Goal: Obtain resource: Obtain resource

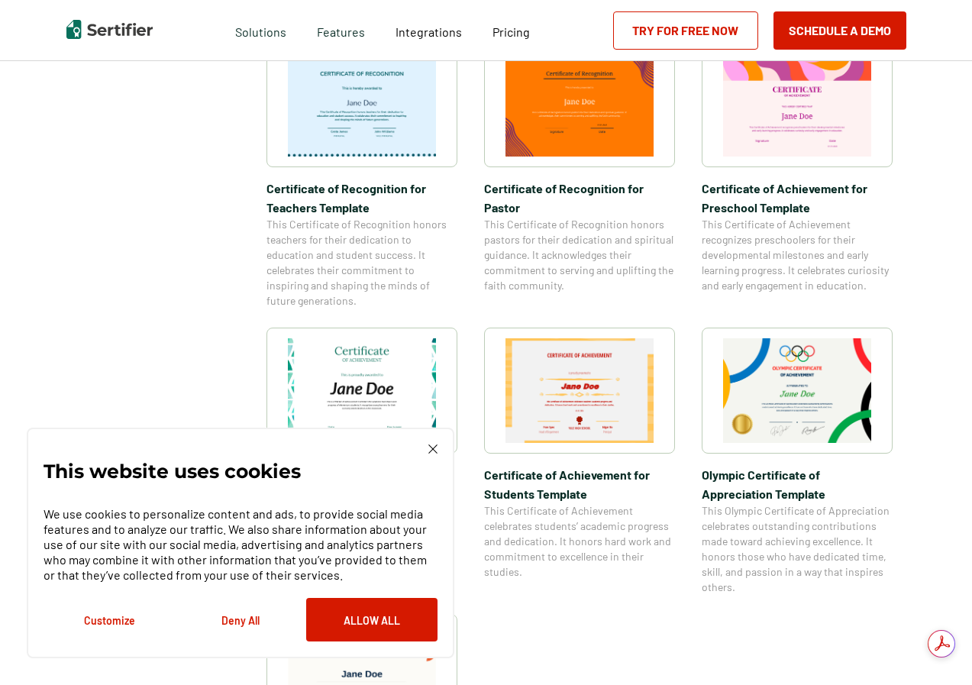
scroll to position [840, 0]
click at [540, 395] on img at bounding box center [579, 389] width 148 height 105
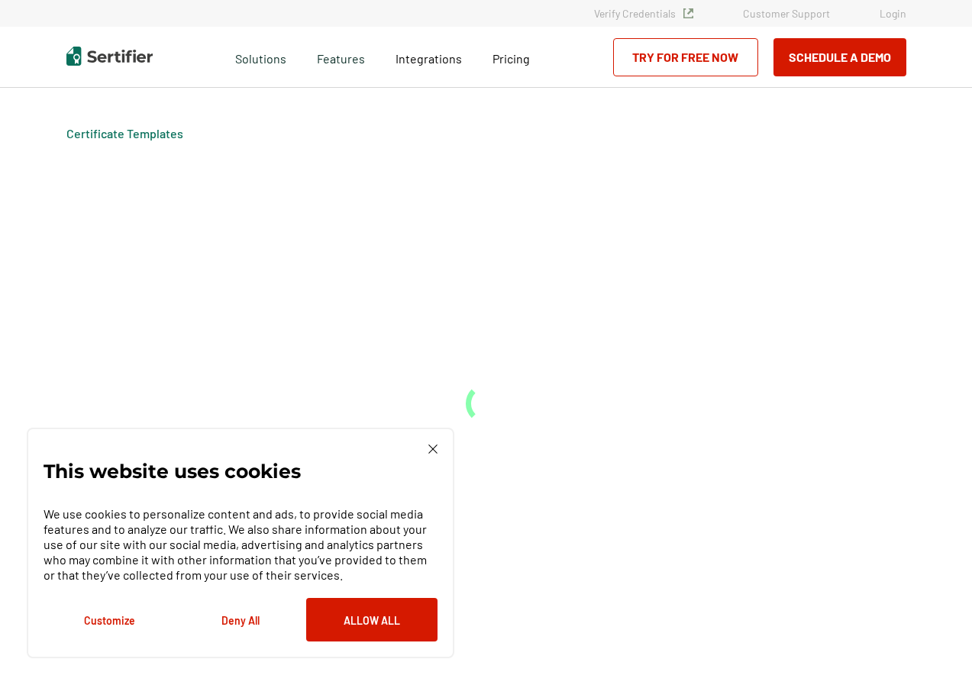
click at [540, 395] on div "Certificate Templates" at bounding box center [486, 386] width 916 height 597
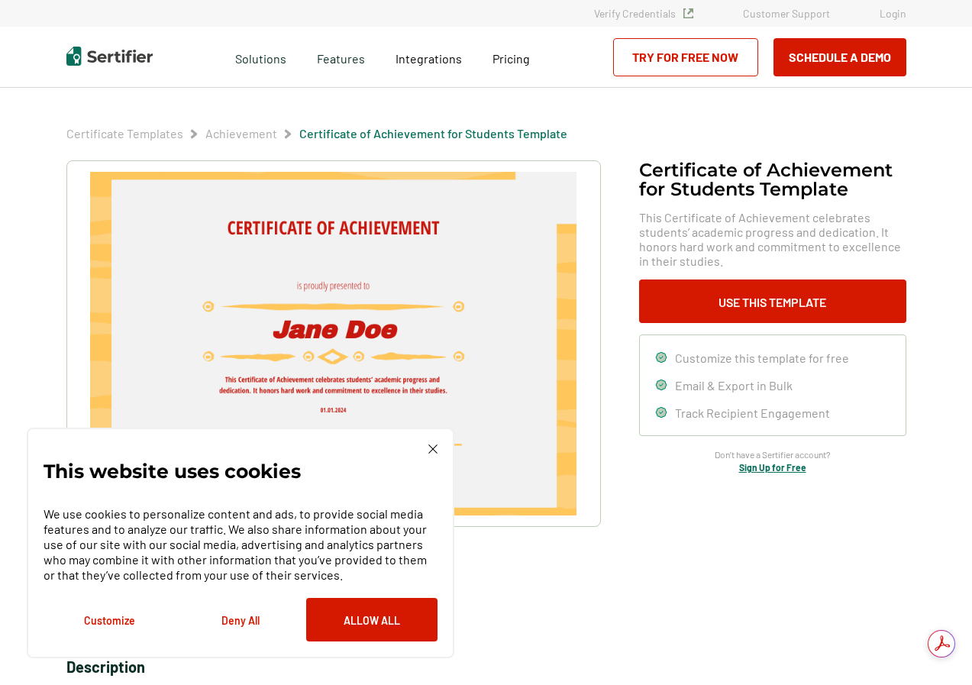
click at [434, 443] on div "This website uses cookies We use cookies to personalize content and ads, to pro…" at bounding box center [241, 543] width 428 height 231
click at [429, 446] on img at bounding box center [432, 448] width 9 height 9
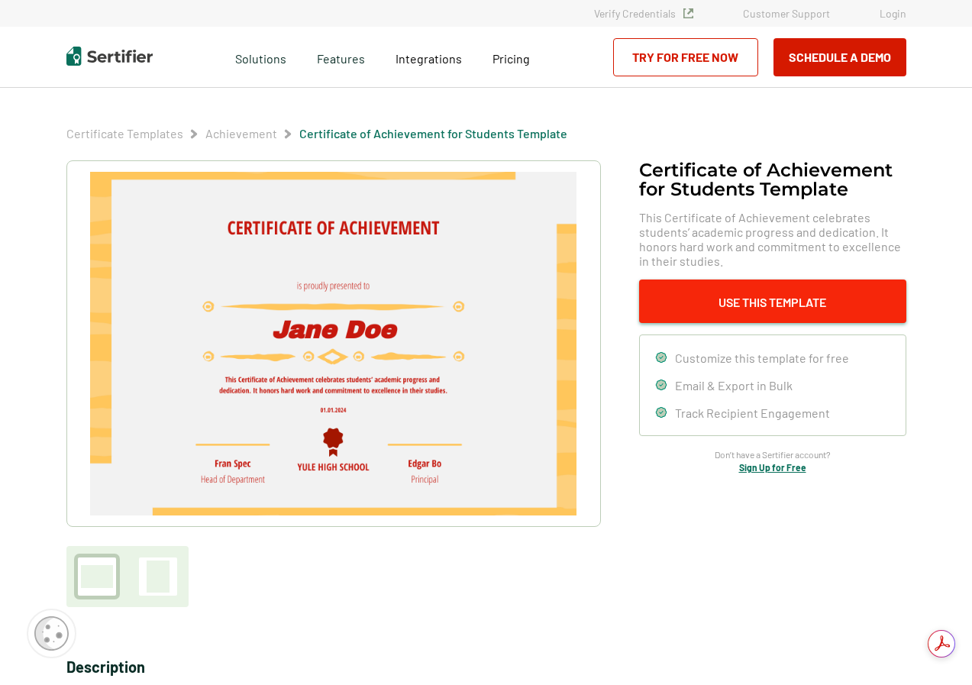
click at [685, 301] on button "Use This Template" at bounding box center [772, 301] width 267 height 44
